Goal: Task Accomplishment & Management: Manage account settings

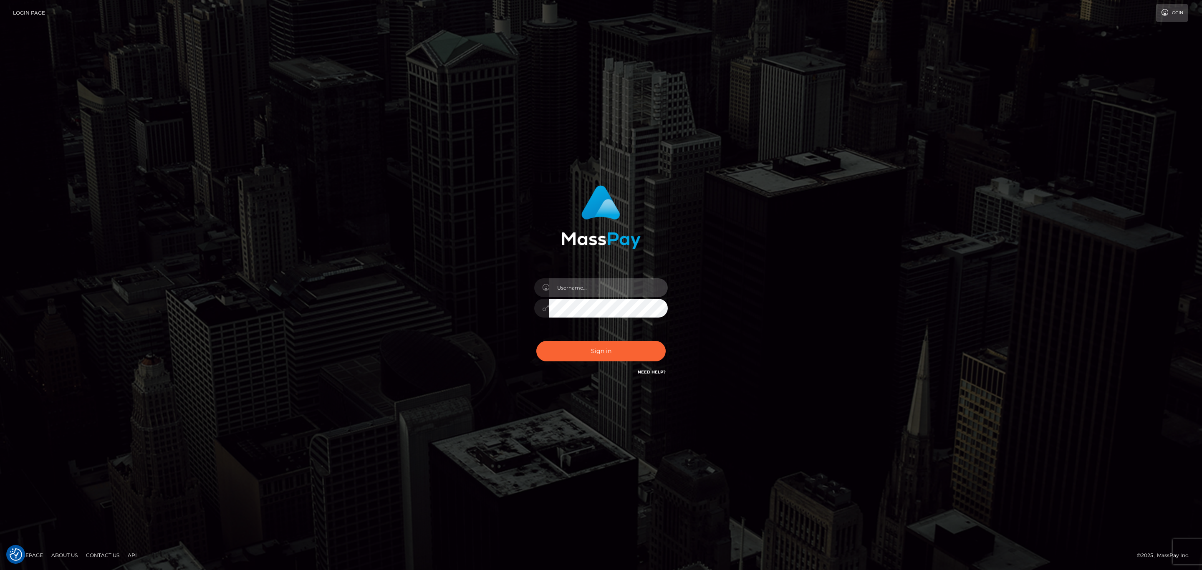
type input "[PERSON_NAME].ace"
click at [595, 337] on div "Sign in Need Help?" at bounding box center [601, 354] width 146 height 37
click at [613, 343] on button "Sign in" at bounding box center [600, 351] width 129 height 20
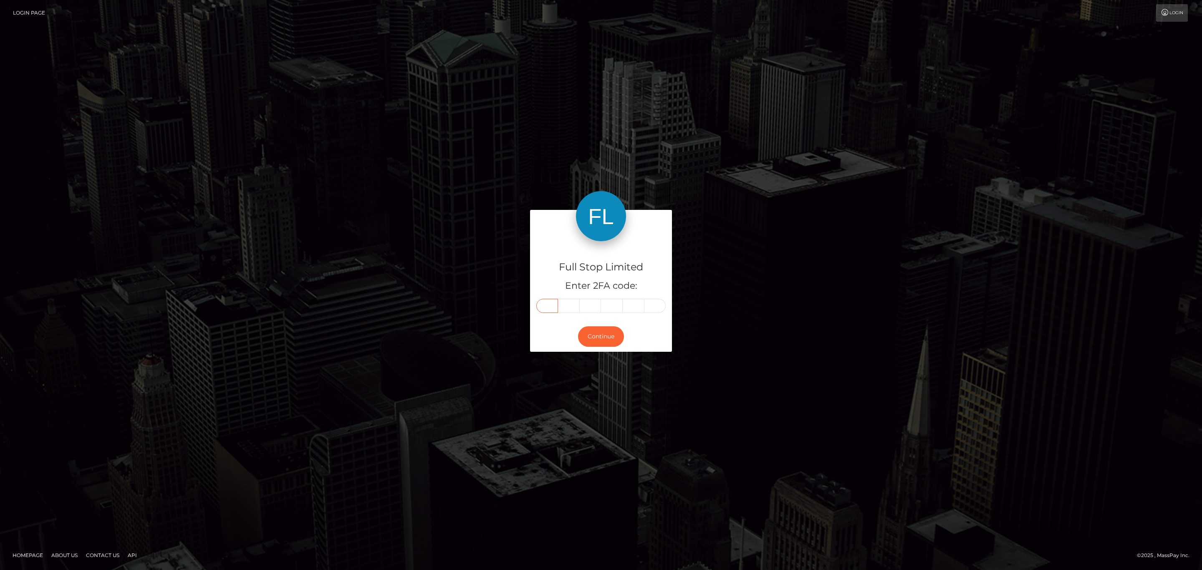
click at [541, 309] on input "text" at bounding box center [547, 306] width 22 height 14
paste input "0"
type input "0"
type input "7"
type input "1"
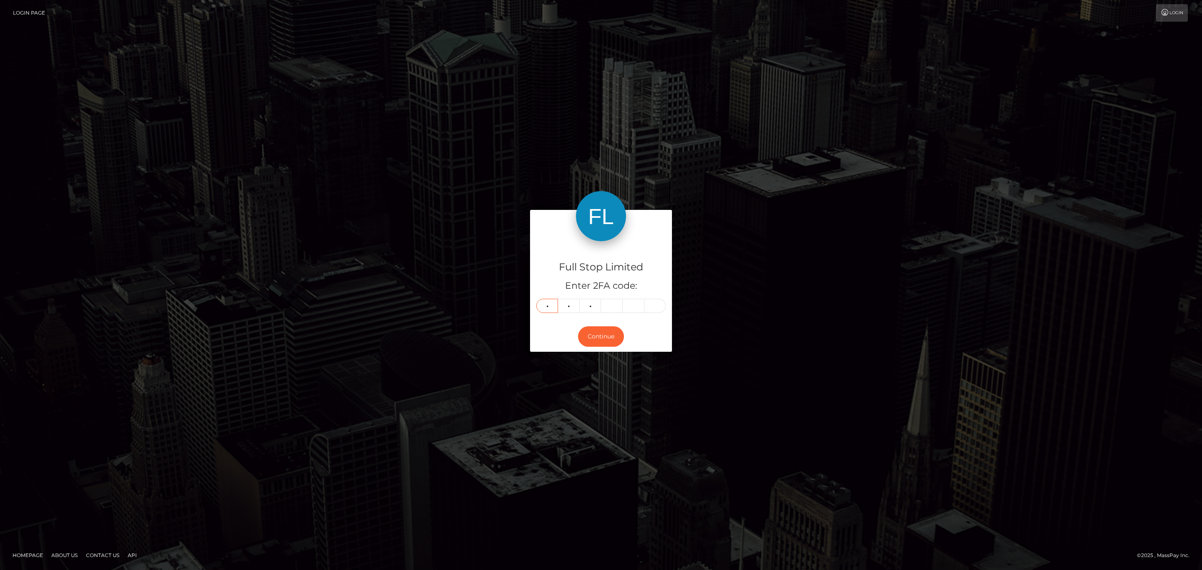
type input "8"
type input "6"
type input "0"
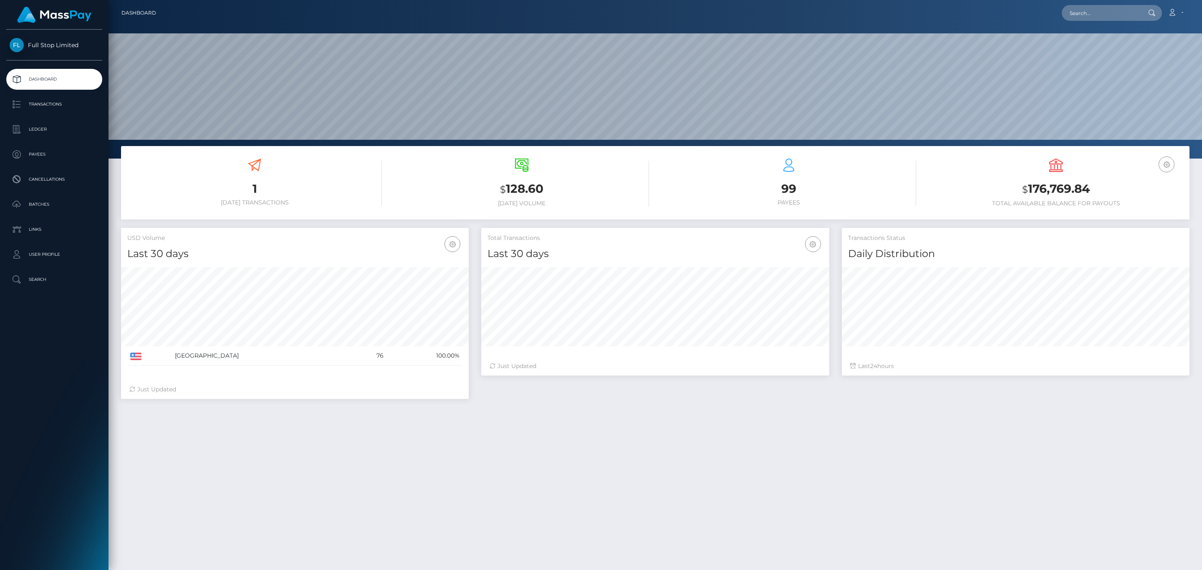
scroll to position [148, 347]
click at [1044, 184] on h3 "$ 176,769.84" at bounding box center [1055, 189] width 255 height 17
copy h3 "176,769.84"
click at [1173, 9] on icon at bounding box center [1172, 12] width 9 height 7
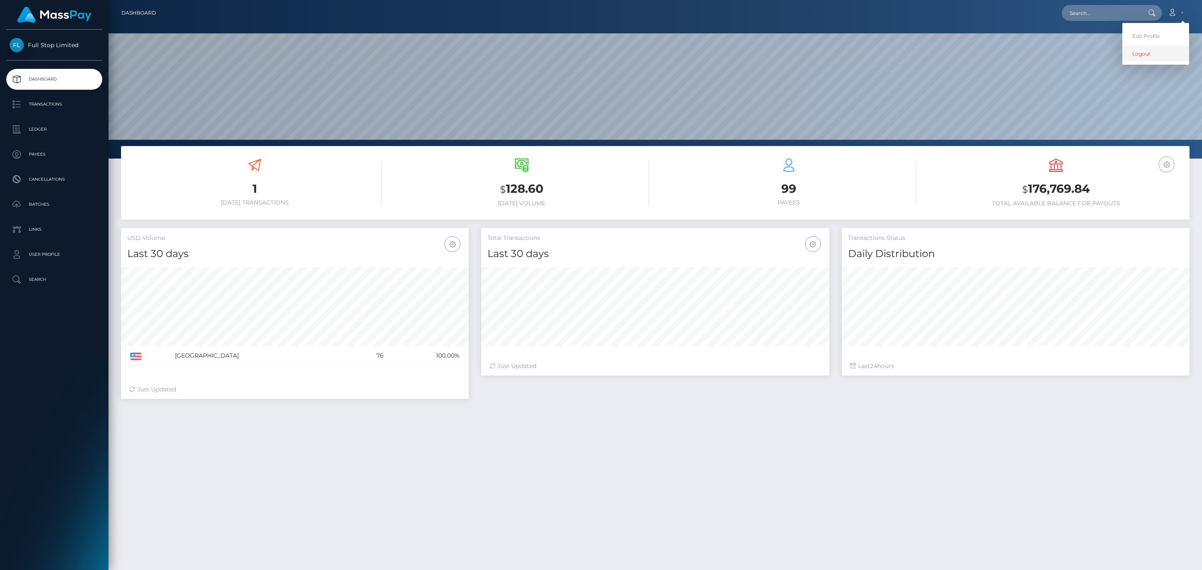
click at [1150, 56] on link "Logout" at bounding box center [1155, 53] width 67 height 15
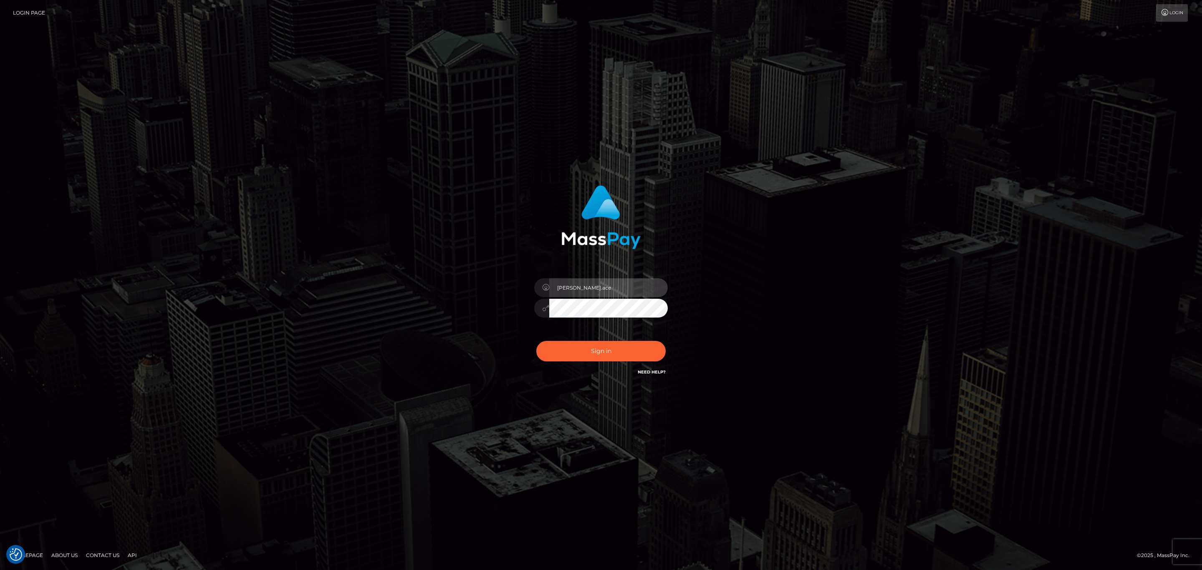
drag, startPoint x: 567, startPoint y: 285, endPoint x: 576, endPoint y: 285, distance: 8.8
click at [570, 285] on input "sean.ace" at bounding box center [608, 287] width 119 height 19
type input "Sean.silversocial1"
click at [595, 330] on div "Sean.silversocial1" at bounding box center [601, 304] width 146 height 64
click at [592, 342] on button "Sign in" at bounding box center [600, 351] width 129 height 20
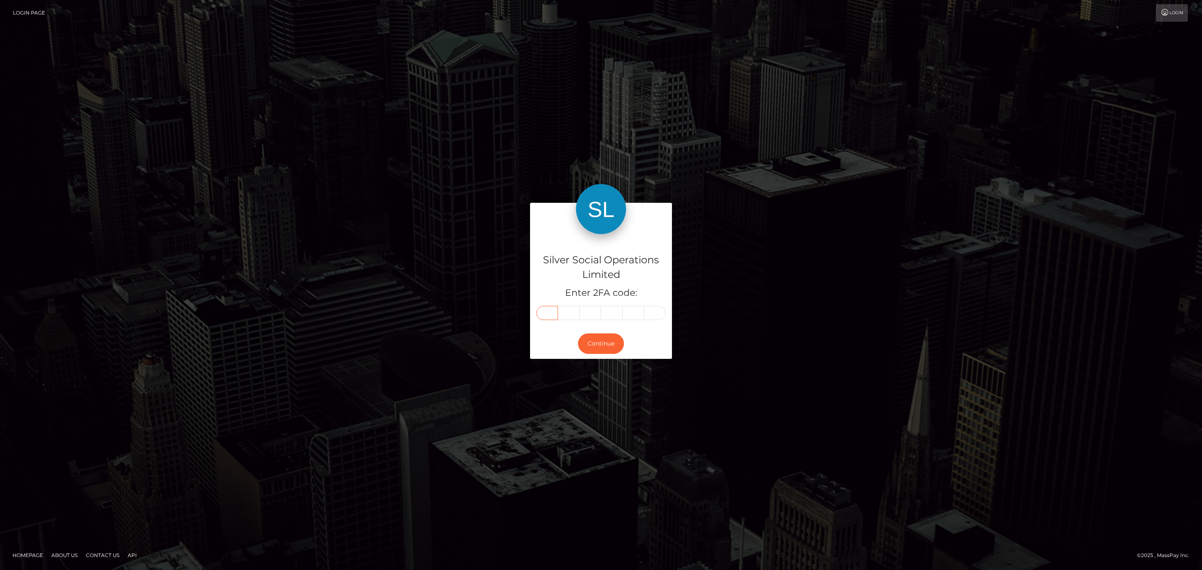
click at [551, 313] on input "text" at bounding box center [547, 313] width 22 height 14
paste input "1"
type input "1"
type input "4"
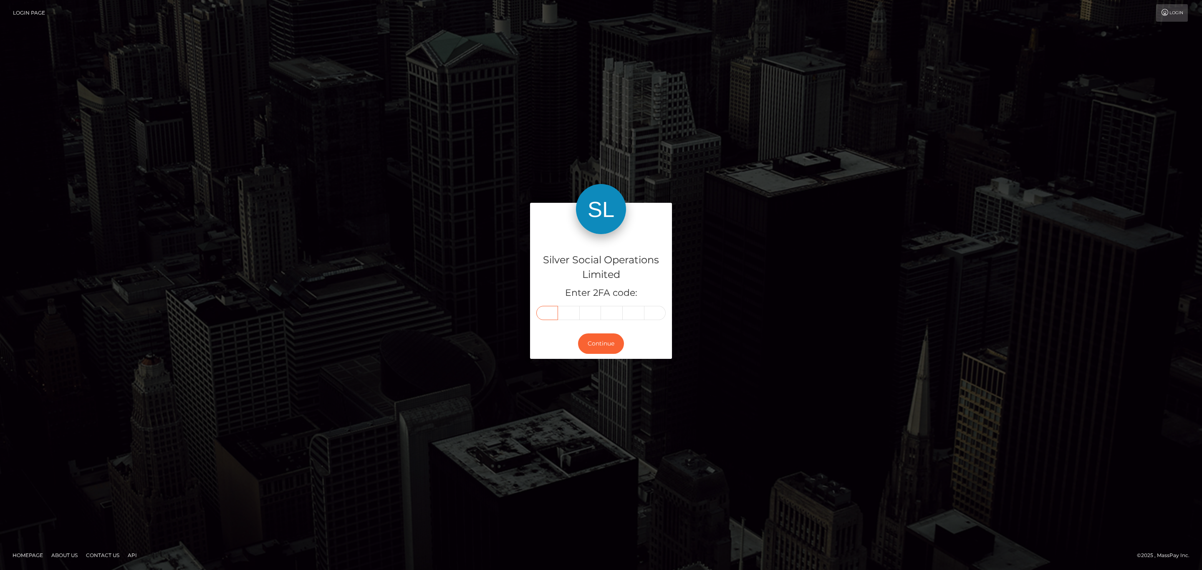
type input "6"
type input "4"
type input "1"
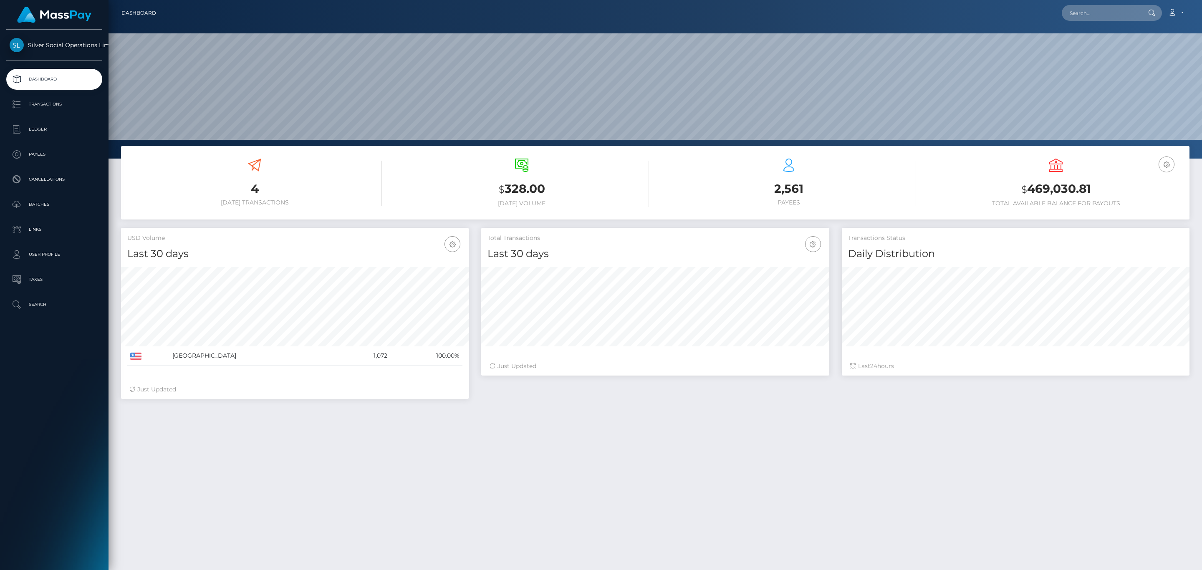
click at [1019, 185] on h3 "$ 469,030.81" at bounding box center [1055, 189] width 255 height 17
click at [1034, 185] on h3 "$ 469,030.81" at bounding box center [1055, 189] width 255 height 17
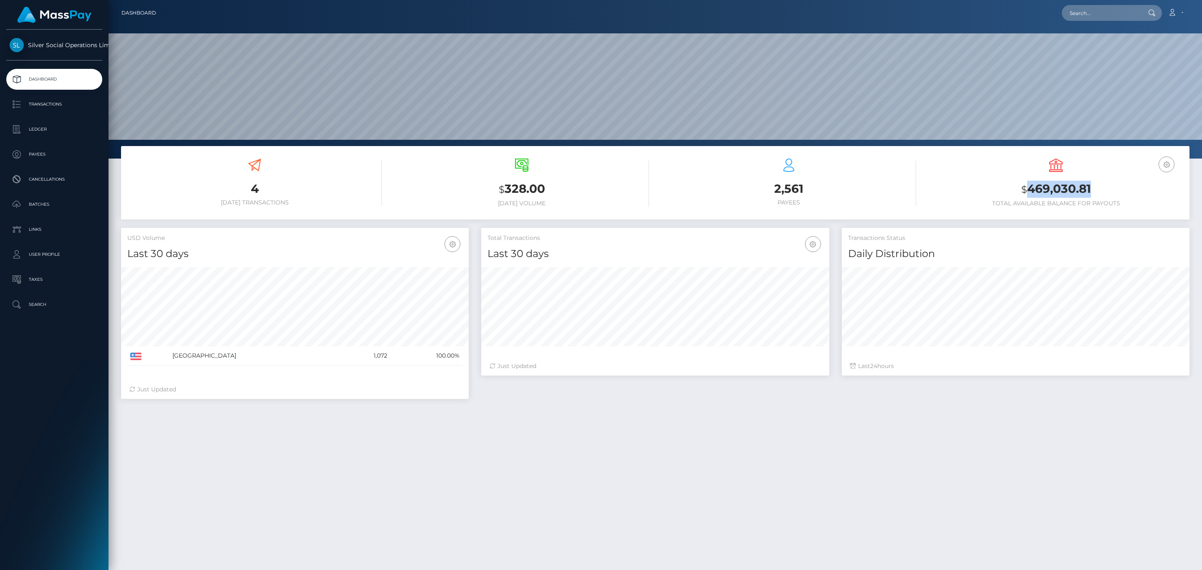
copy h3 "469,030.81"
click at [1167, 9] on link "Account" at bounding box center [1175, 13] width 25 height 18
click at [1147, 54] on link "Logout" at bounding box center [1155, 53] width 67 height 15
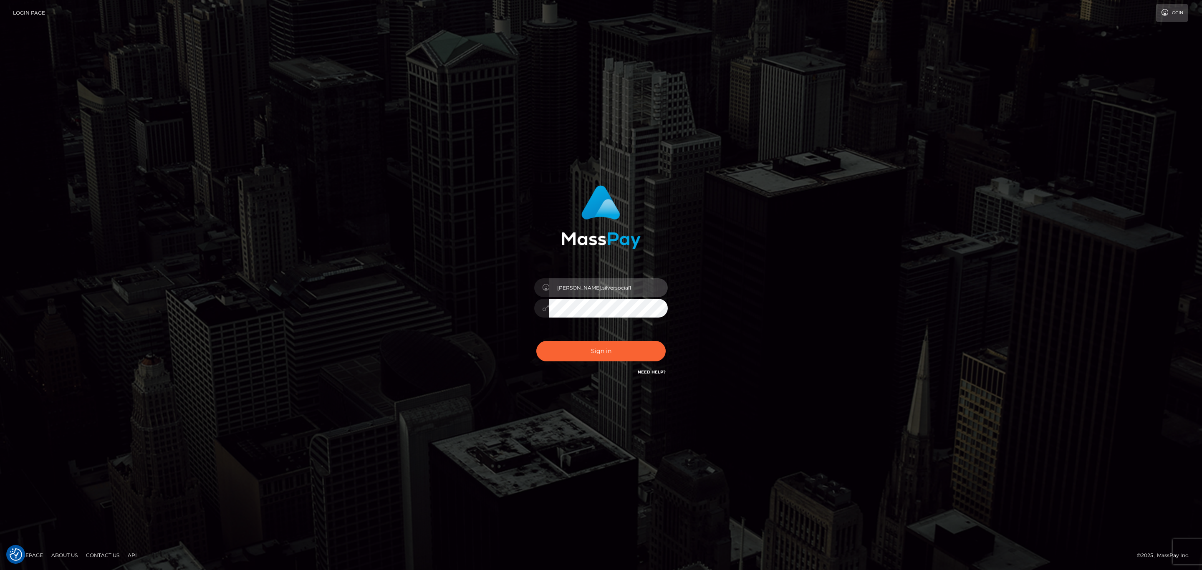
click at [625, 292] on input "[PERSON_NAME].silversocial1" at bounding box center [608, 287] width 119 height 19
type input "[PERSON_NAME].silversocial"
click at [626, 351] on button "Sign in" at bounding box center [600, 351] width 129 height 20
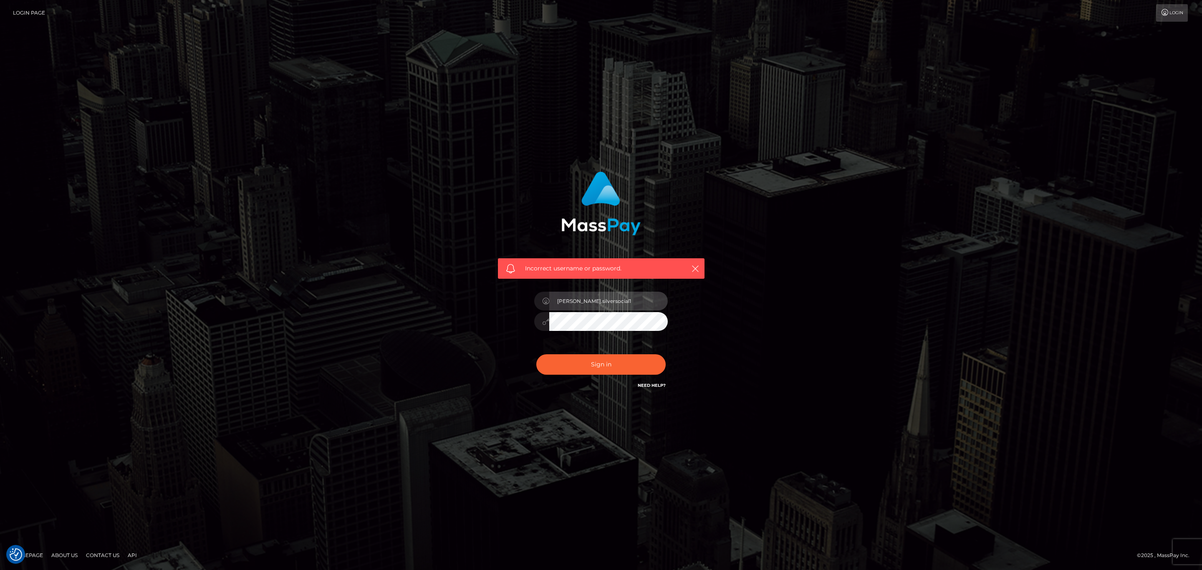
click at [615, 298] on input "Sean.silversocial1" at bounding box center [608, 301] width 119 height 19
type input "sean.megabonanza"
click at [618, 357] on button "Sign in" at bounding box center [600, 364] width 129 height 20
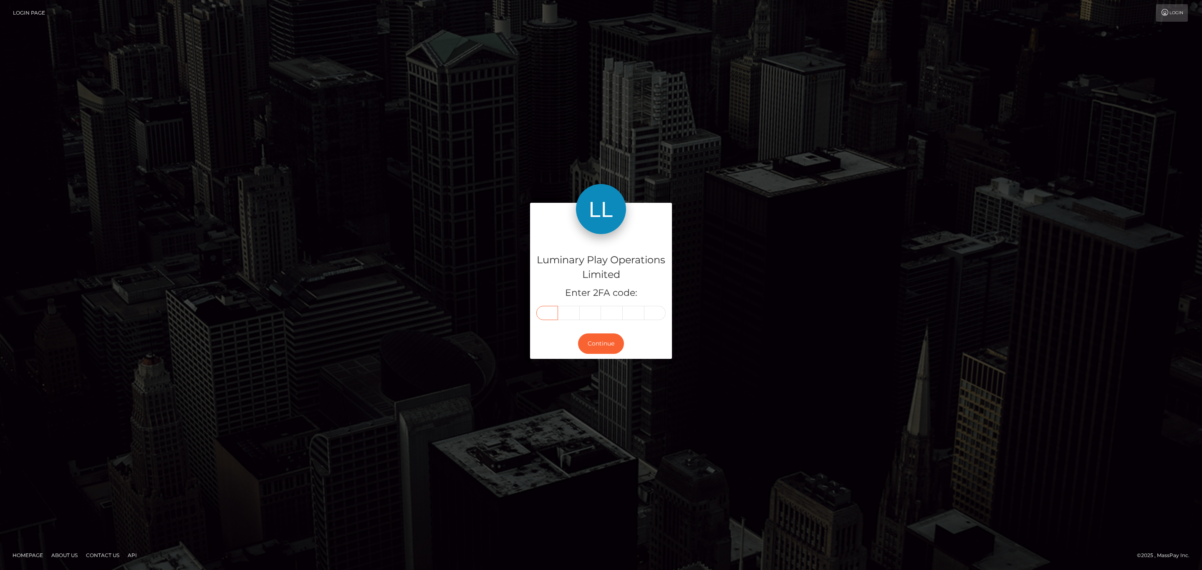
click at [551, 314] on input "text" at bounding box center [547, 313] width 22 height 14
paste input "0"
type input "0"
type input "7"
type input "6"
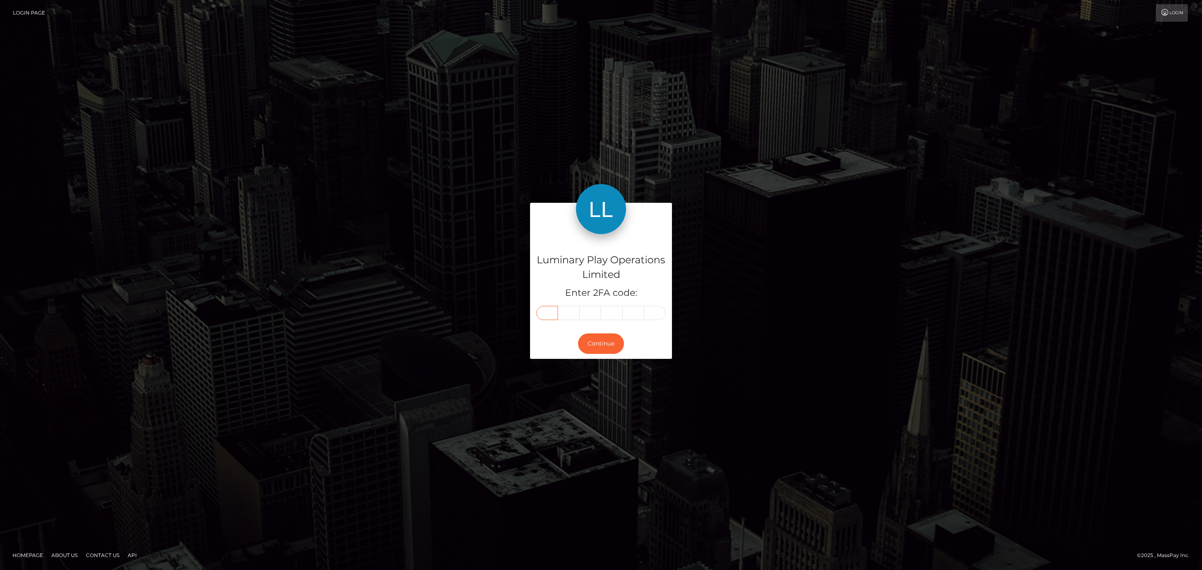
type input "4"
type input "7"
type input "2"
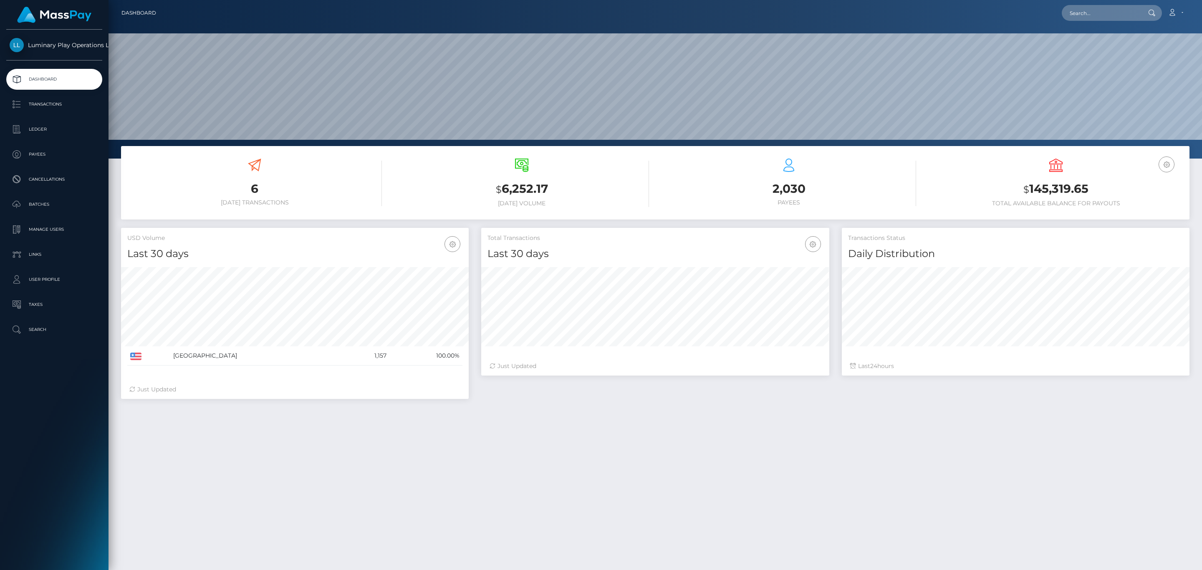
click at [1043, 188] on h3 "$ 145,319.65" at bounding box center [1055, 189] width 255 height 17
copy h3 "145,319.65"
